Goal: Task Accomplishment & Management: Complete application form

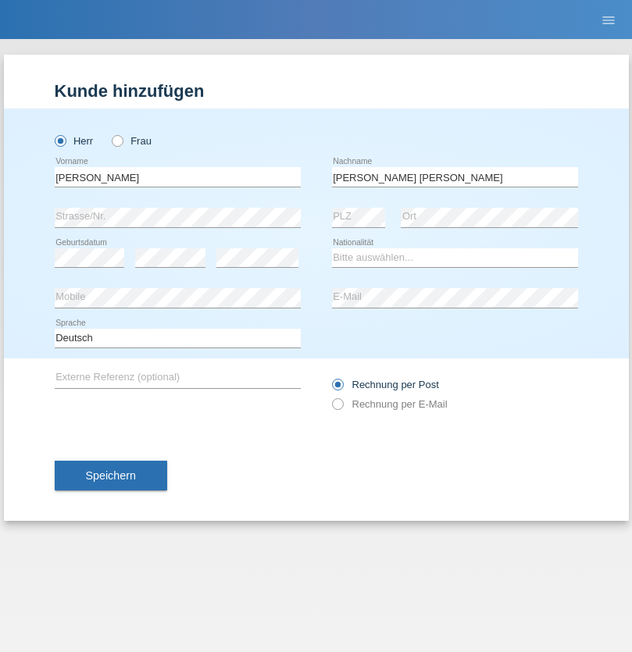
type input "[PERSON_NAME] [PERSON_NAME]"
select select "PT"
select select "C"
select select "22"
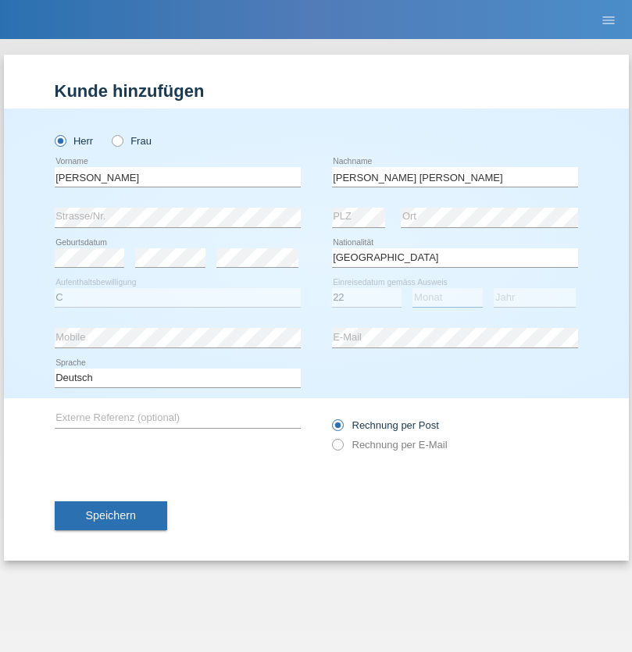
select select "02"
select select "2006"
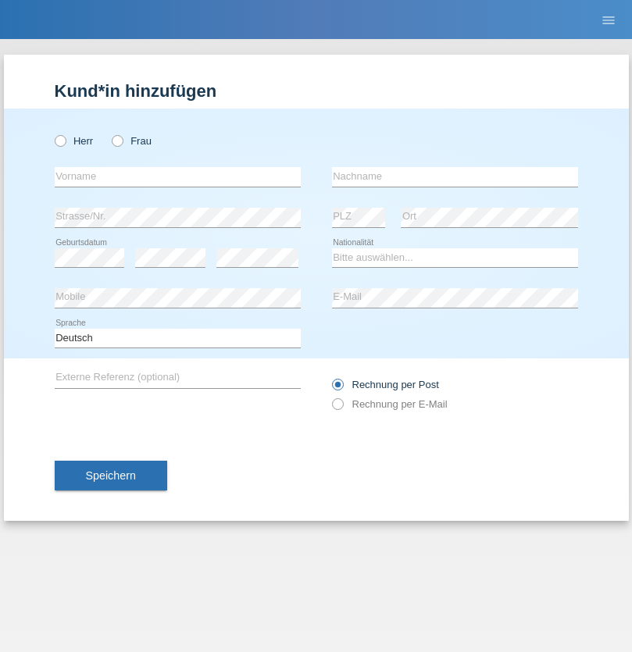
radio input "true"
click at [177, 176] on input "text" at bounding box center [178, 177] width 246 height 20
type input "naime"
click at [454, 176] on input "text" at bounding box center [455, 177] width 246 height 20
type input "llugiqi"
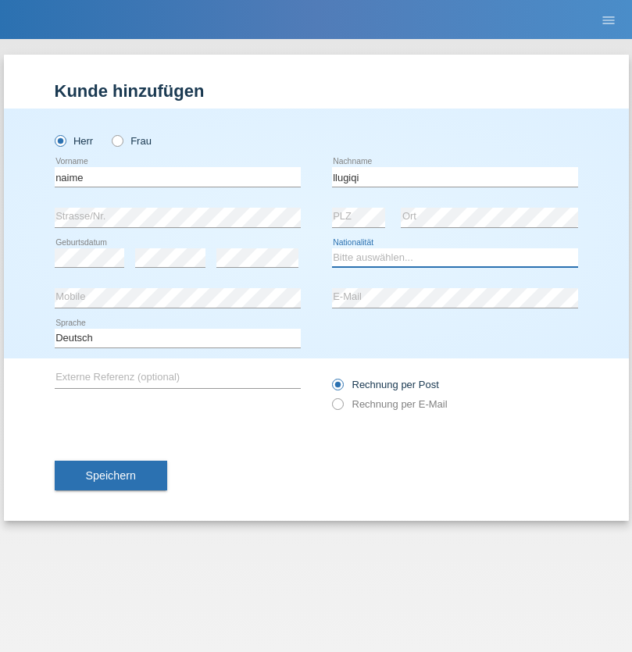
select select "CH"
radio input "true"
click at [177, 176] on input "text" at bounding box center [178, 177] width 246 height 20
type input "Shaban"
click at [454, 176] on input "text" at bounding box center [455, 177] width 246 height 20
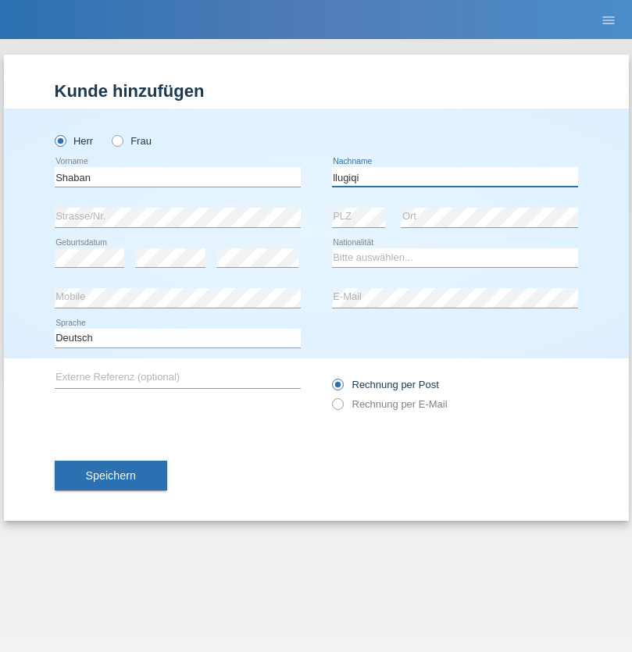
type input "llugiqi"
select select "CH"
radio input "true"
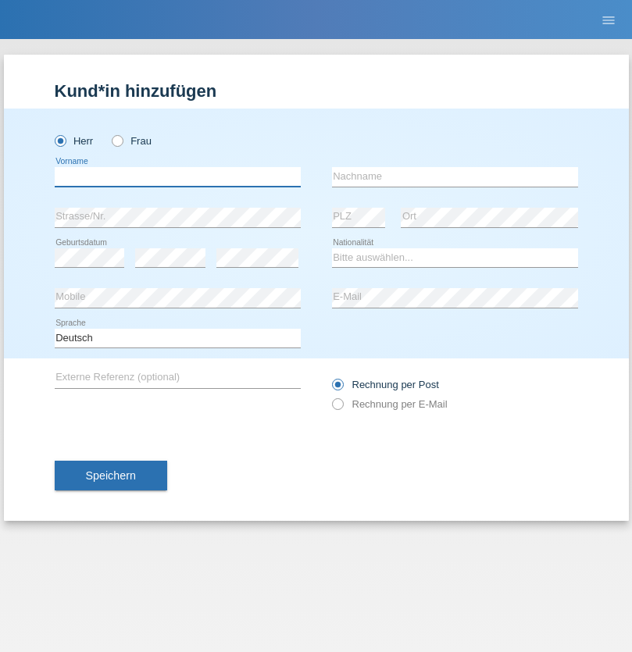
click at [177, 176] on input "text" at bounding box center [178, 177] width 246 height 20
type input "Djordjevic"
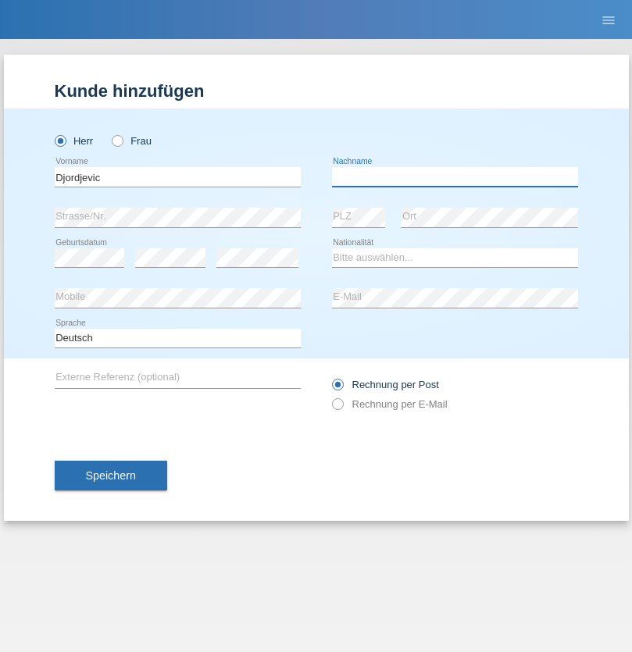
click at [454, 176] on input "text" at bounding box center [455, 177] width 246 height 20
type input "Radosav"
select select "RS"
select select "C"
select select "10"
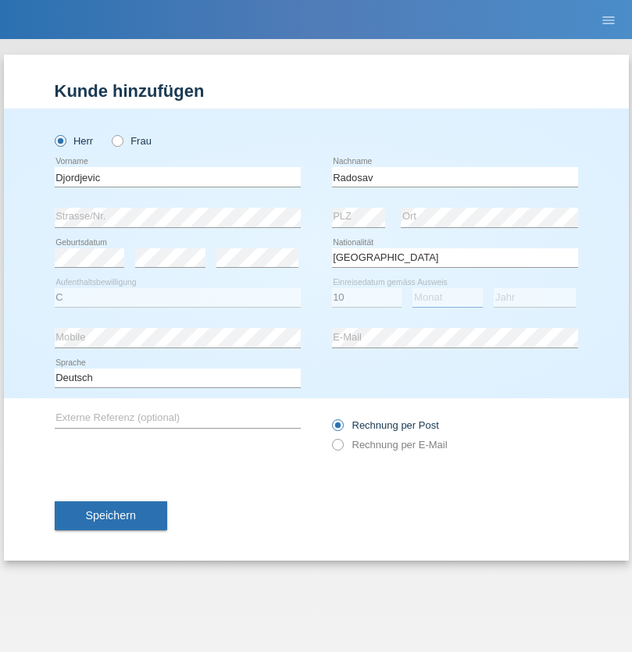
select select "03"
select select "1989"
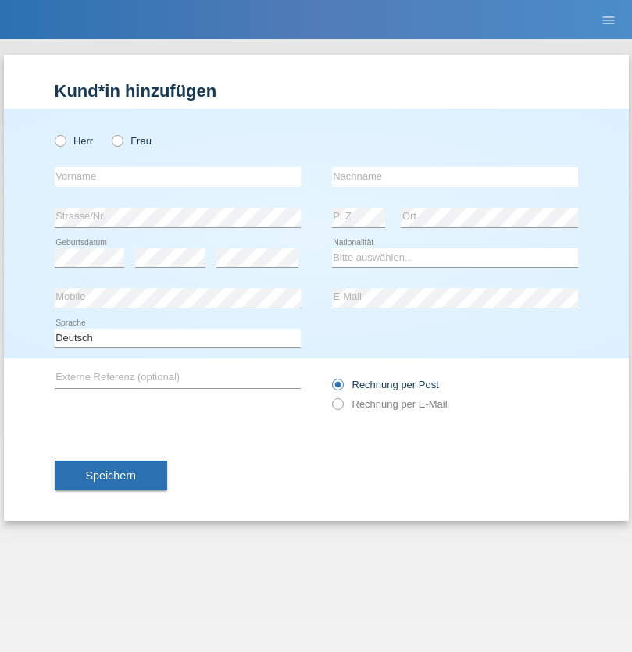
radio input "true"
click at [177, 176] on input "text" at bounding box center [178, 177] width 246 height 20
type input "Silvia"
click at [454, 176] on input "text" at bounding box center [455, 177] width 246 height 20
type input "Patera"
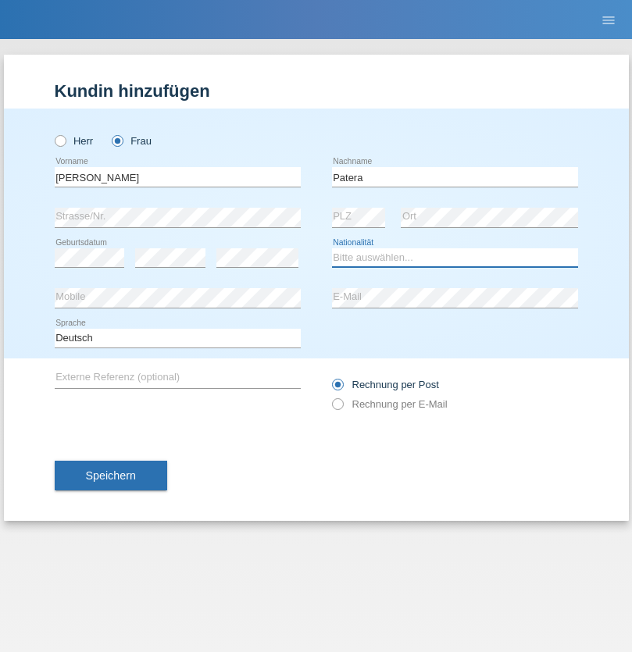
select select "CH"
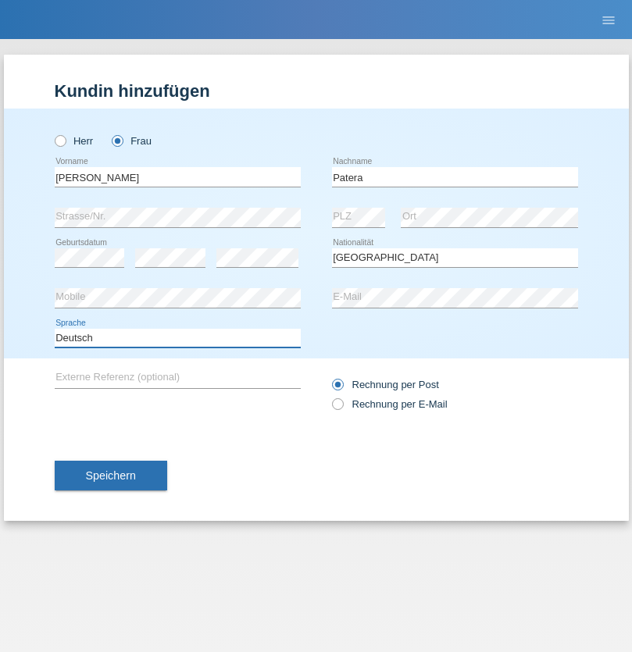
select select "en"
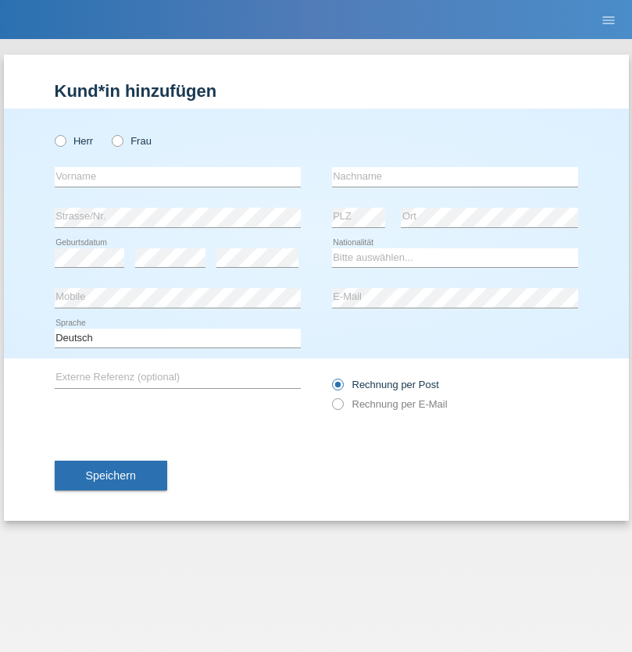
radio input "true"
click at [177, 176] on input "text" at bounding box center [178, 177] width 246 height 20
type input "[PERSON_NAME]"
click at [454, 176] on input "text" at bounding box center [455, 177] width 246 height 20
type input "Sakhi"
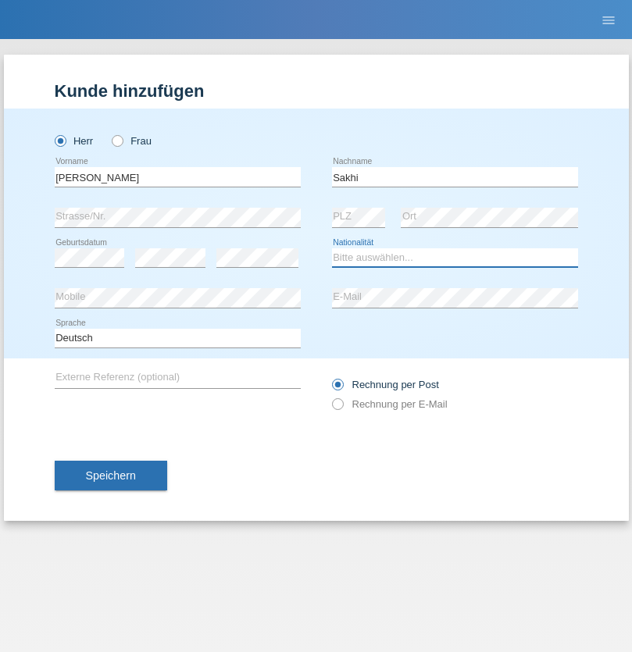
select select "IT"
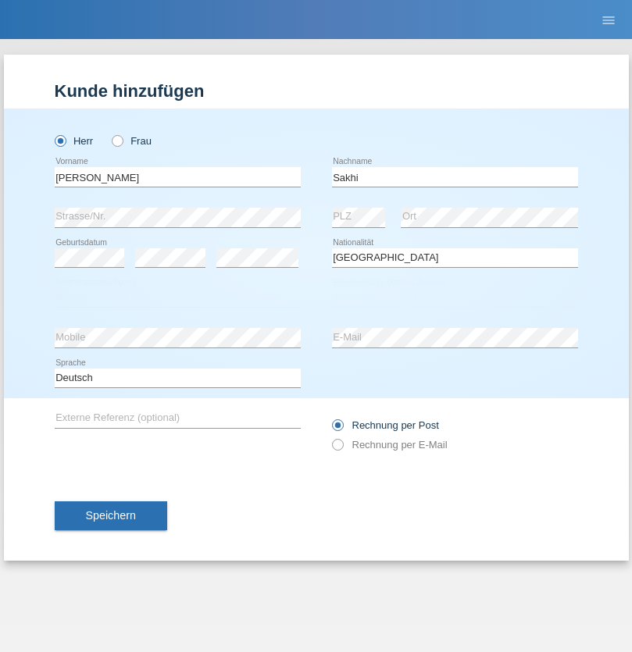
select select "C"
select select "24"
select select "10"
select select "2021"
